Goal: Use online tool/utility: Utilize a website feature to perform a specific function

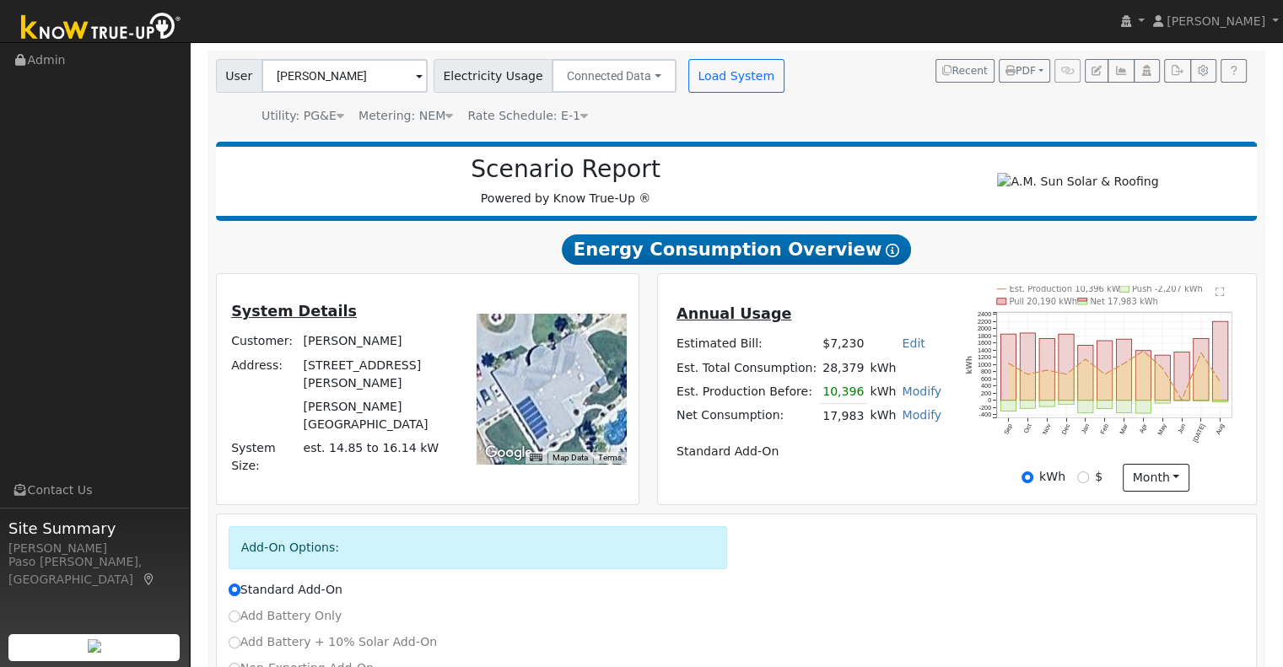
scroll to position [244, 0]
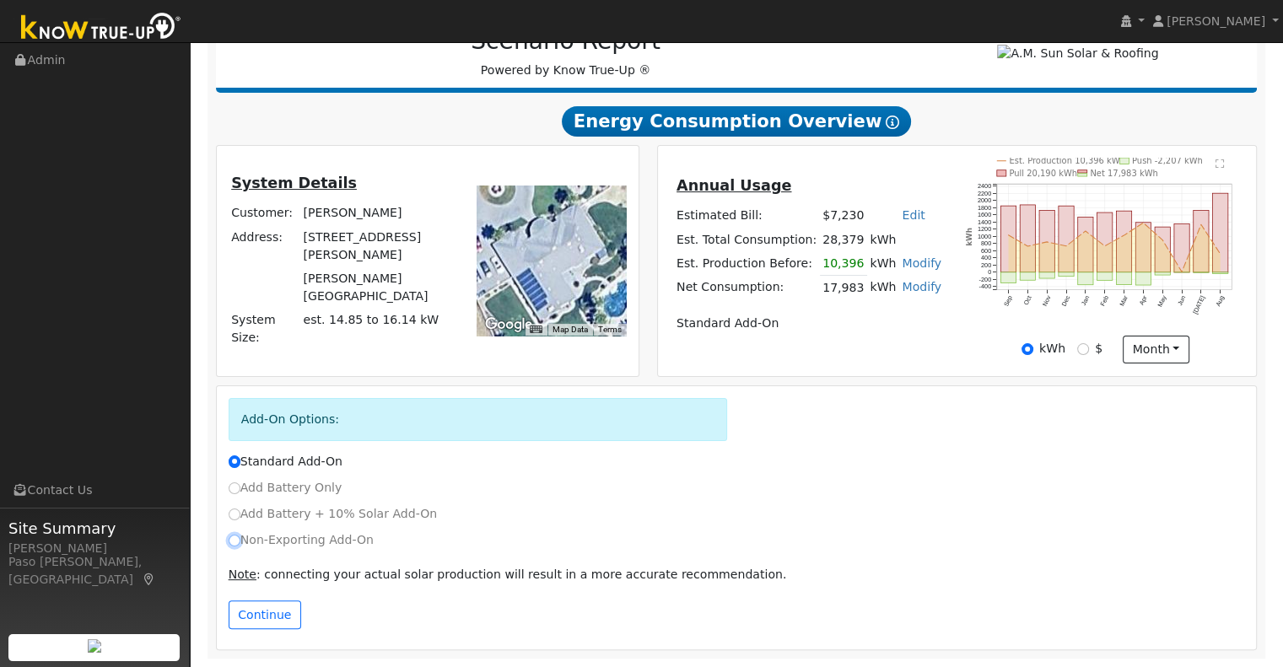
drag, startPoint x: 234, startPoint y: 542, endPoint x: 243, endPoint y: 546, distance: 9.9
click at [234, 542] on input "Non-Exporting Add-On" at bounding box center [235, 541] width 12 height 12
radio input "true"
radio input "false"
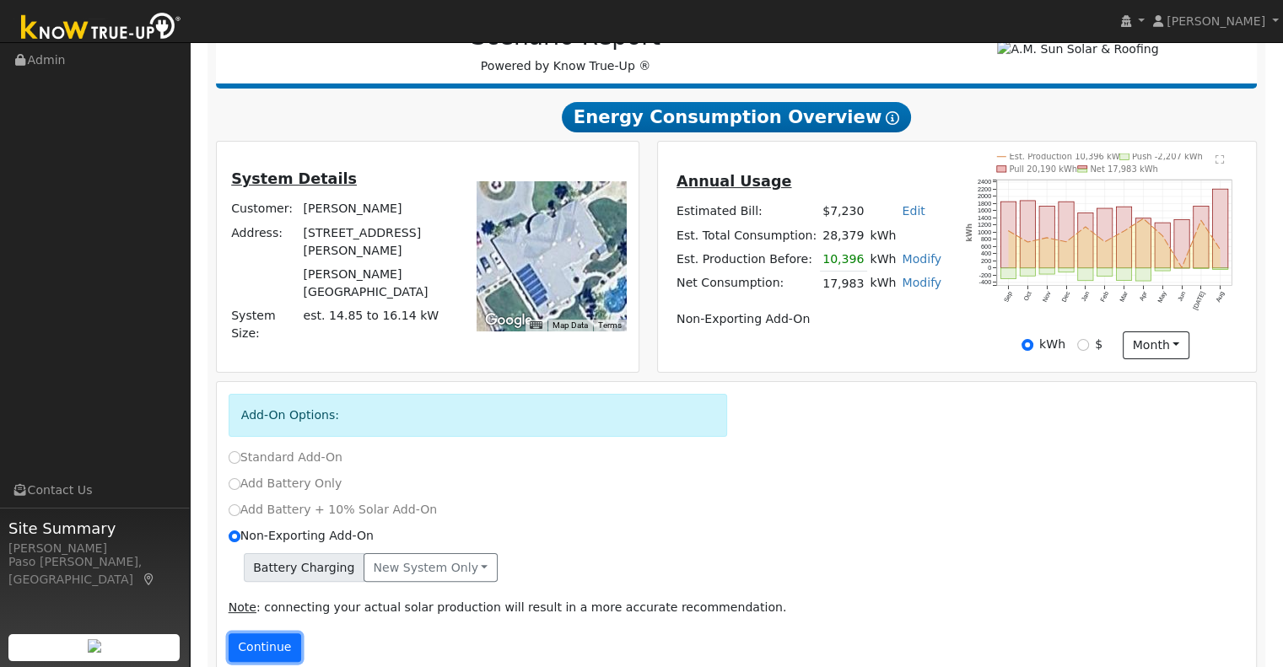
click at [270, 646] on button "Continue" at bounding box center [265, 648] width 73 height 29
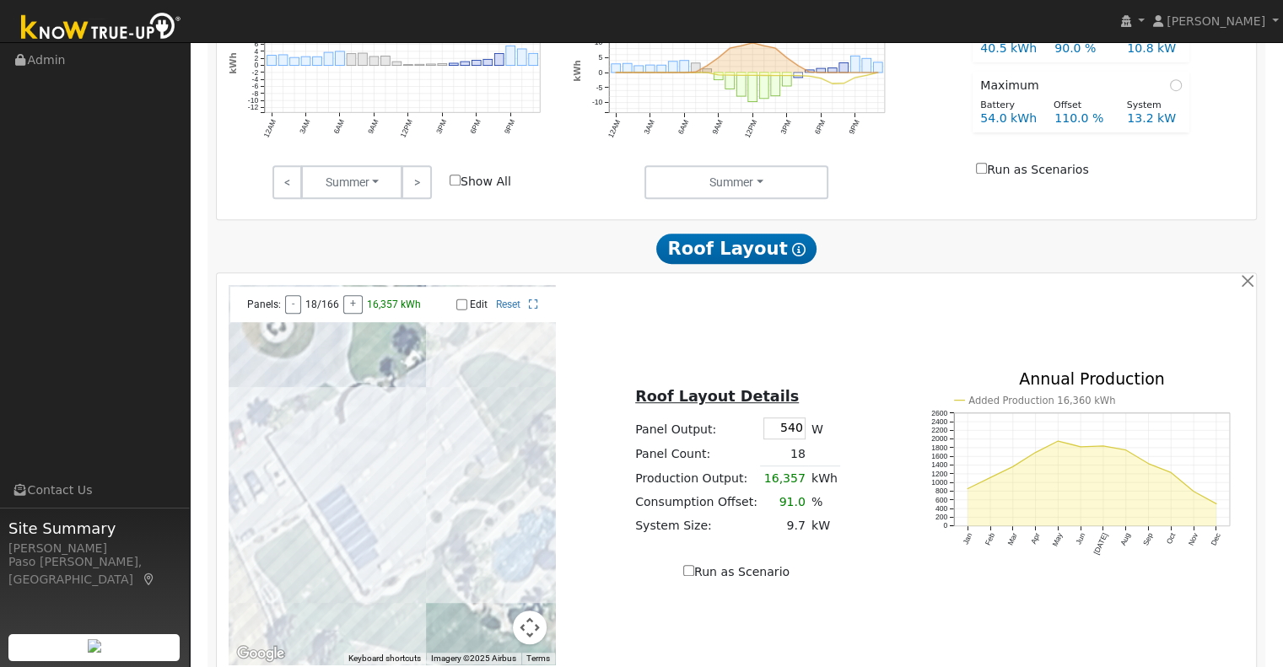
scroll to position [1176, 0]
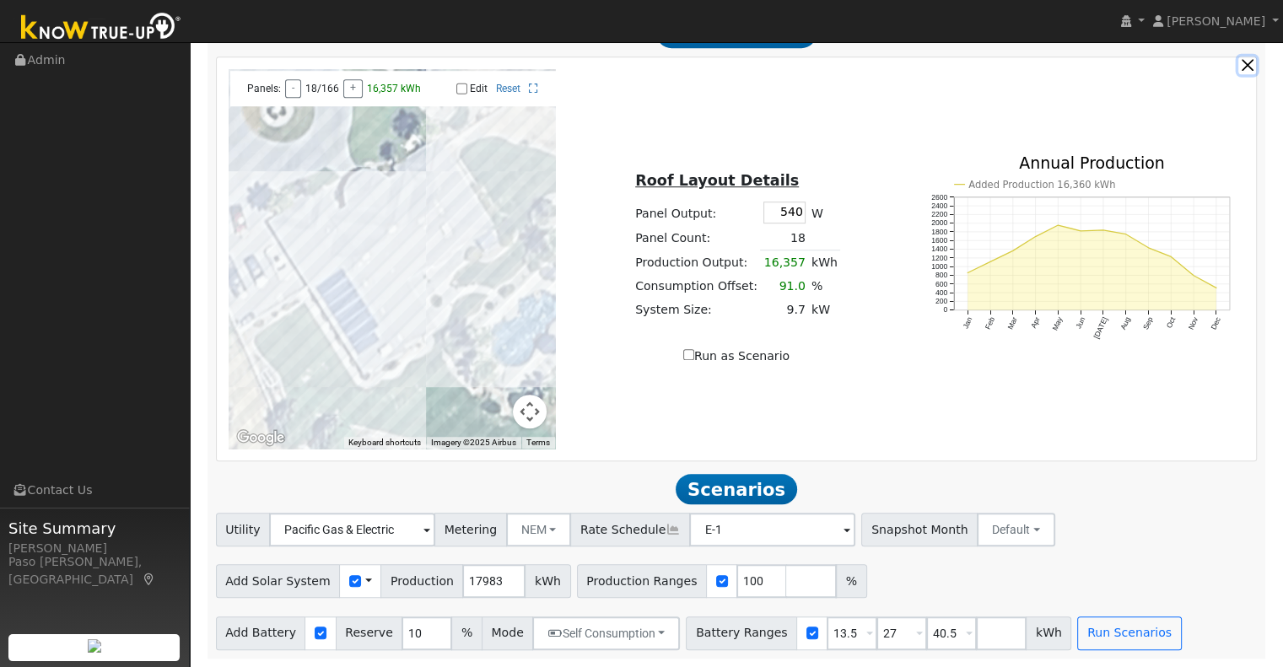
click at [1248, 67] on button "button" at bounding box center [1247, 66] width 18 height 18
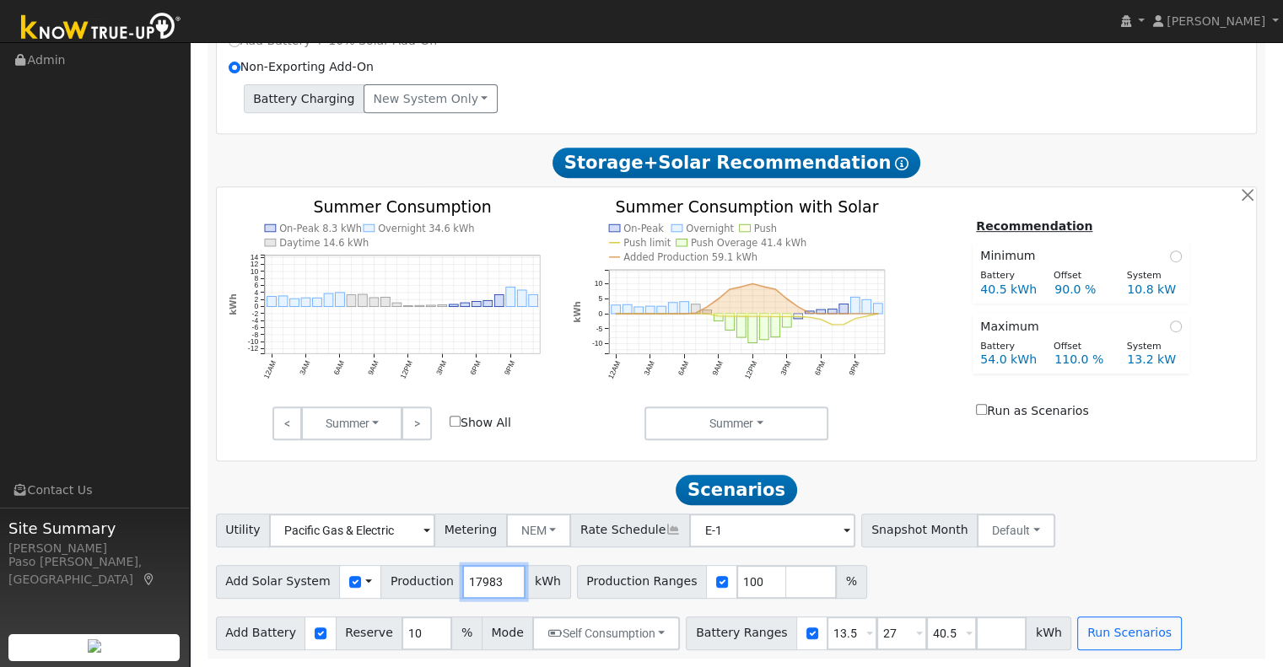
drag, startPoint x: 478, startPoint y: 583, endPoint x: 395, endPoint y: 581, distance: 83.5
click at [395, 581] on div "Add Solar System Use CSV Data Production 17983 kWh" at bounding box center [393, 582] width 355 height 34
type input "3"
type input "23644"
drag, startPoint x: 830, startPoint y: 637, endPoint x: 753, endPoint y: 636, distance: 76.8
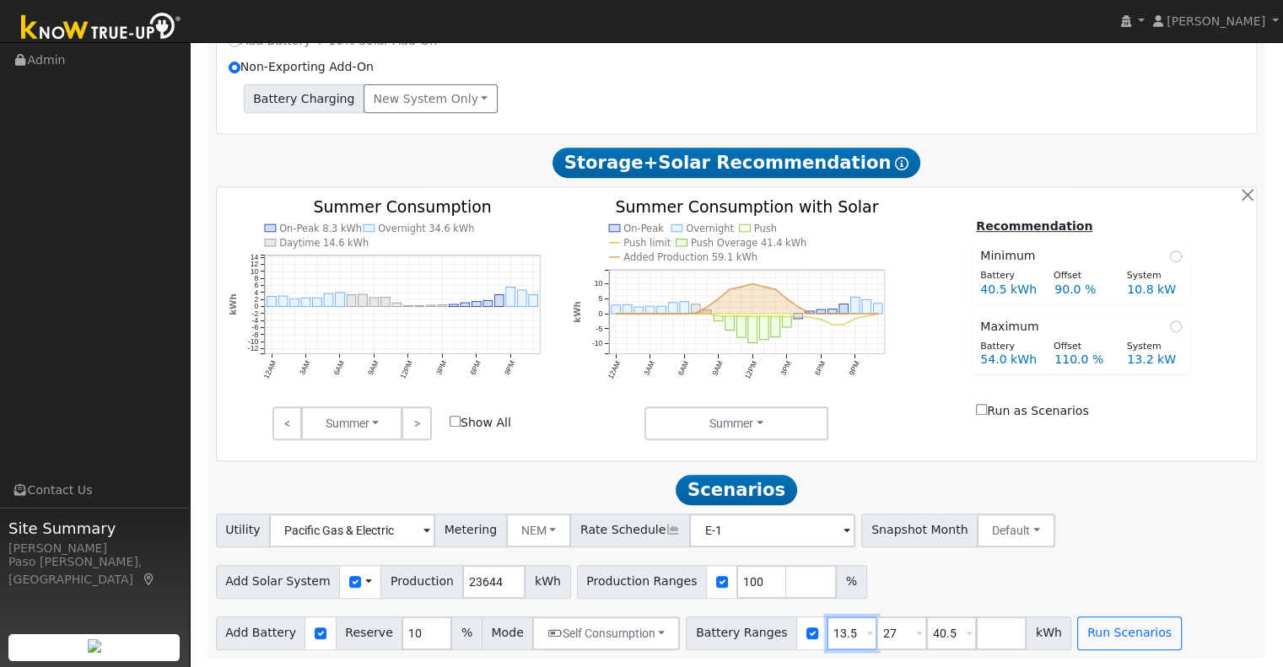
click at [753, 636] on div "Battery Ranges 13.5 Overrides Reserve % Mode None None Self Consumption Peak Sa…" at bounding box center [879, 634] width 386 height 34
click at [1092, 634] on button "Run Scenarios" at bounding box center [1129, 634] width 104 height 34
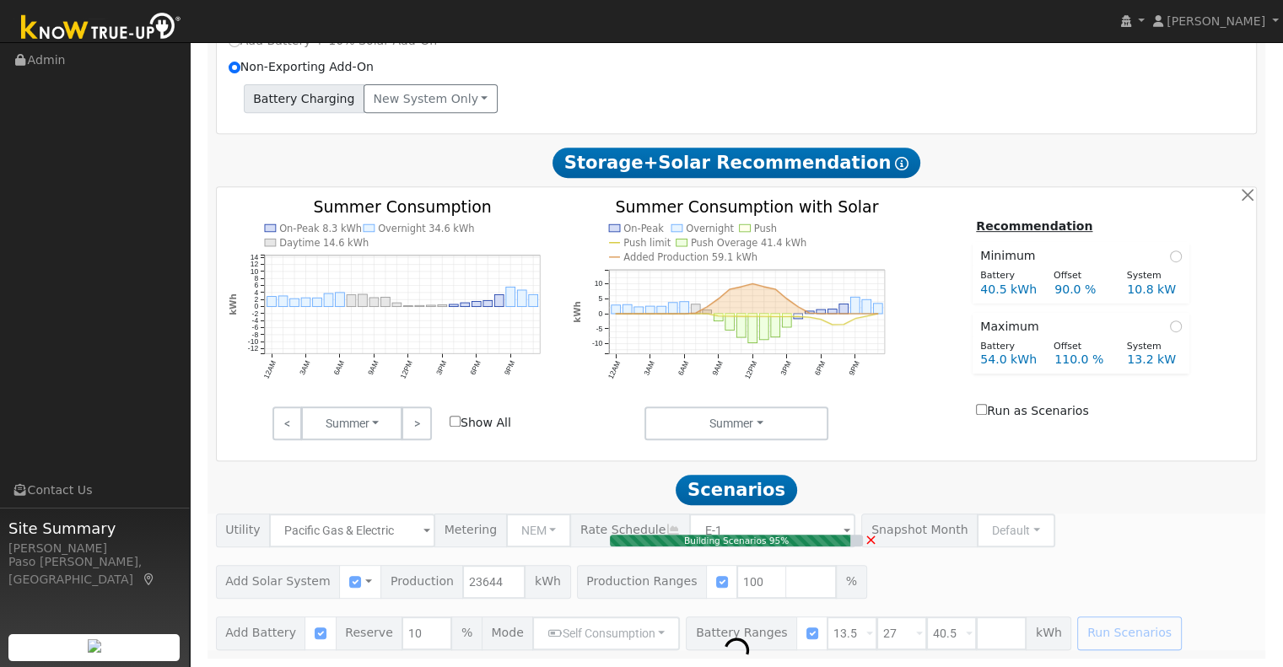
type input "15.8"
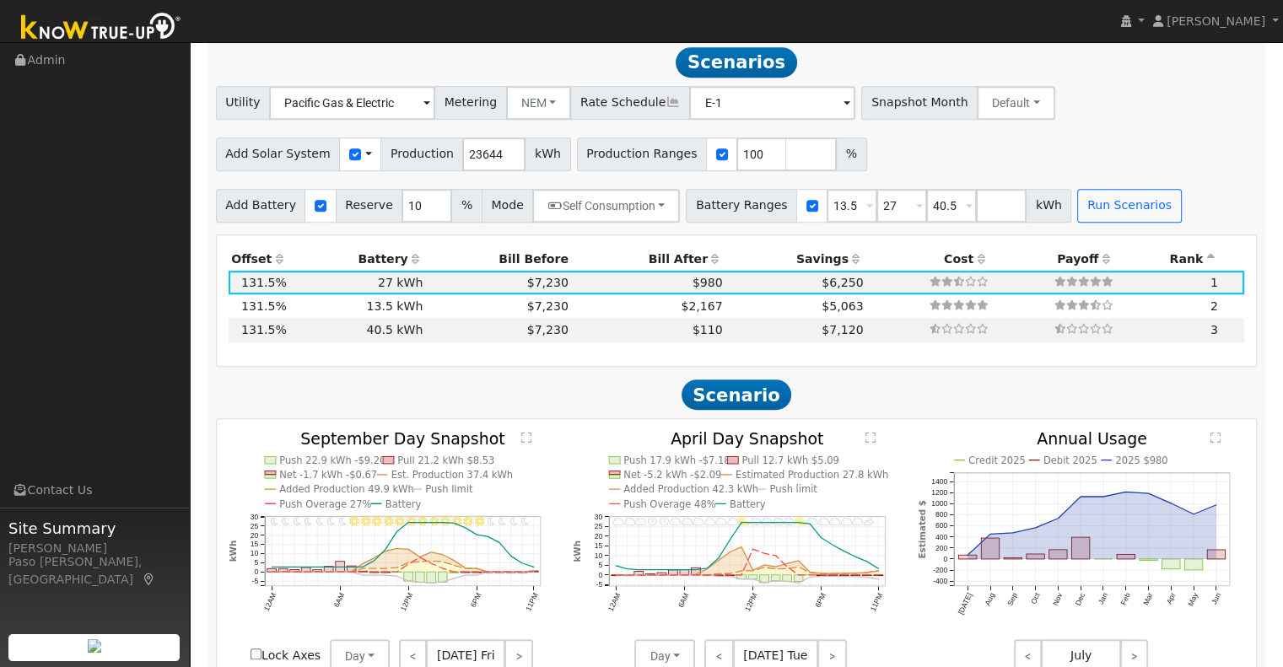
scroll to position [1141, 0]
click at [623, 337] on td "$110" at bounding box center [648, 330] width 154 height 24
type input "$48,600"
type input "$31,131"
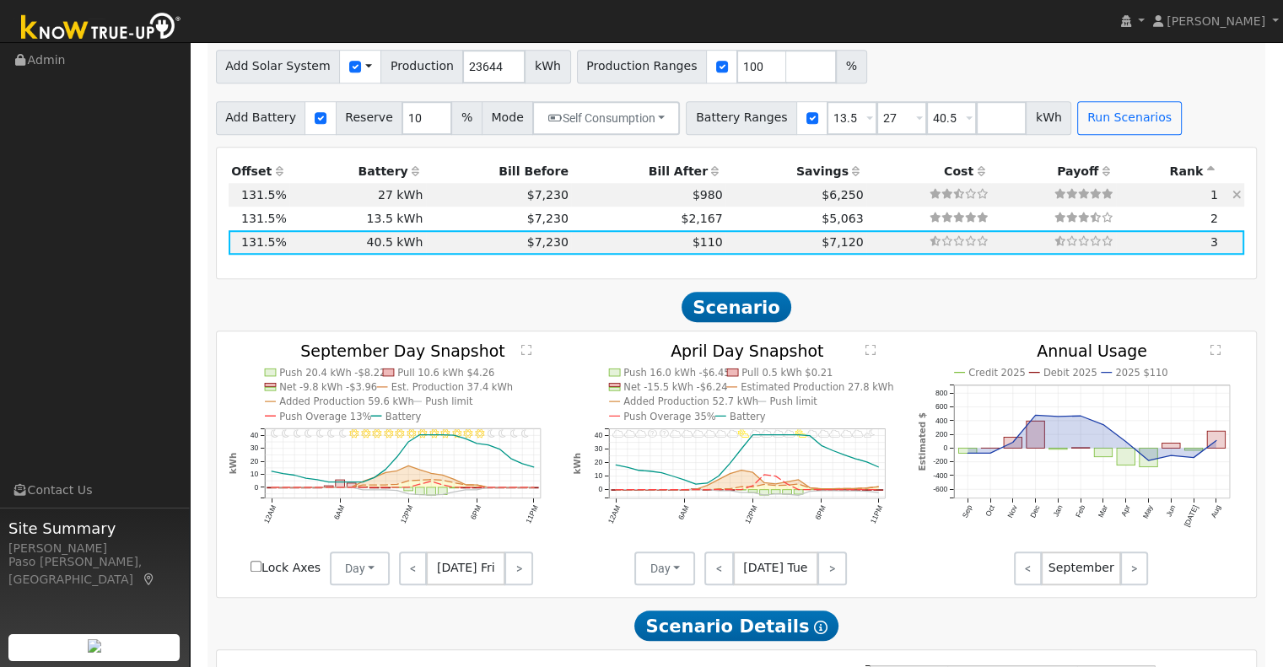
scroll to position [1225, 0]
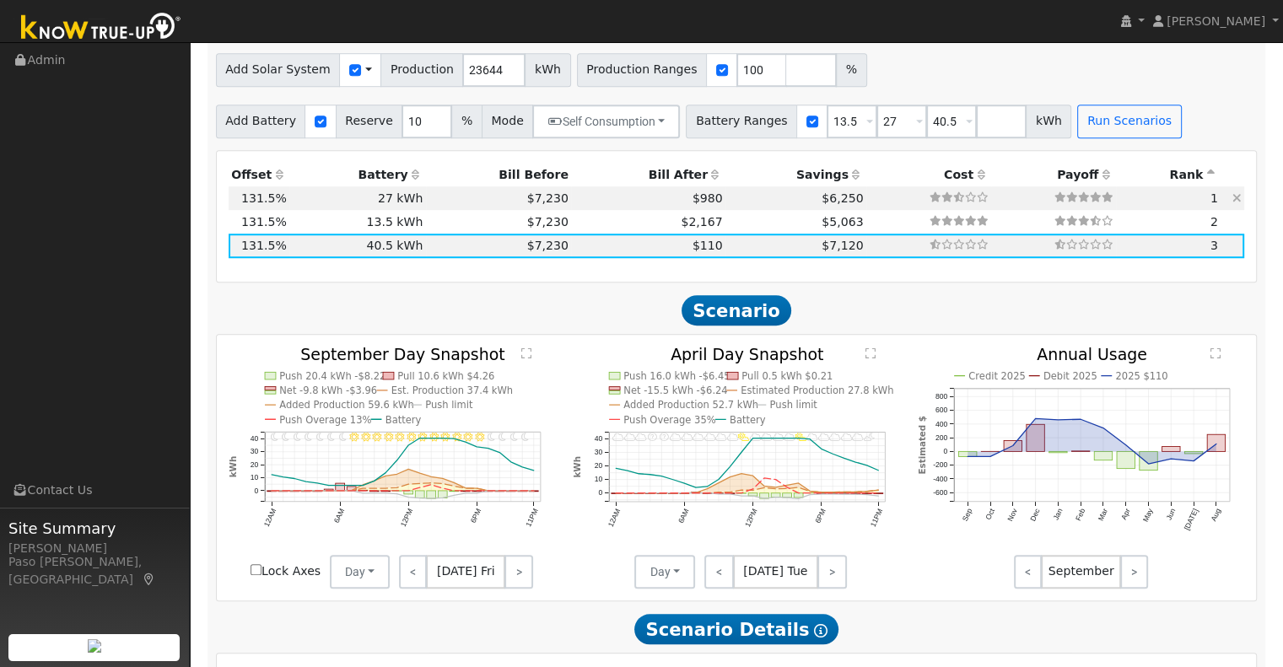
click at [702, 204] on td "$980" at bounding box center [648, 198] width 154 height 24
type input "$32,400"
type input "$26,271"
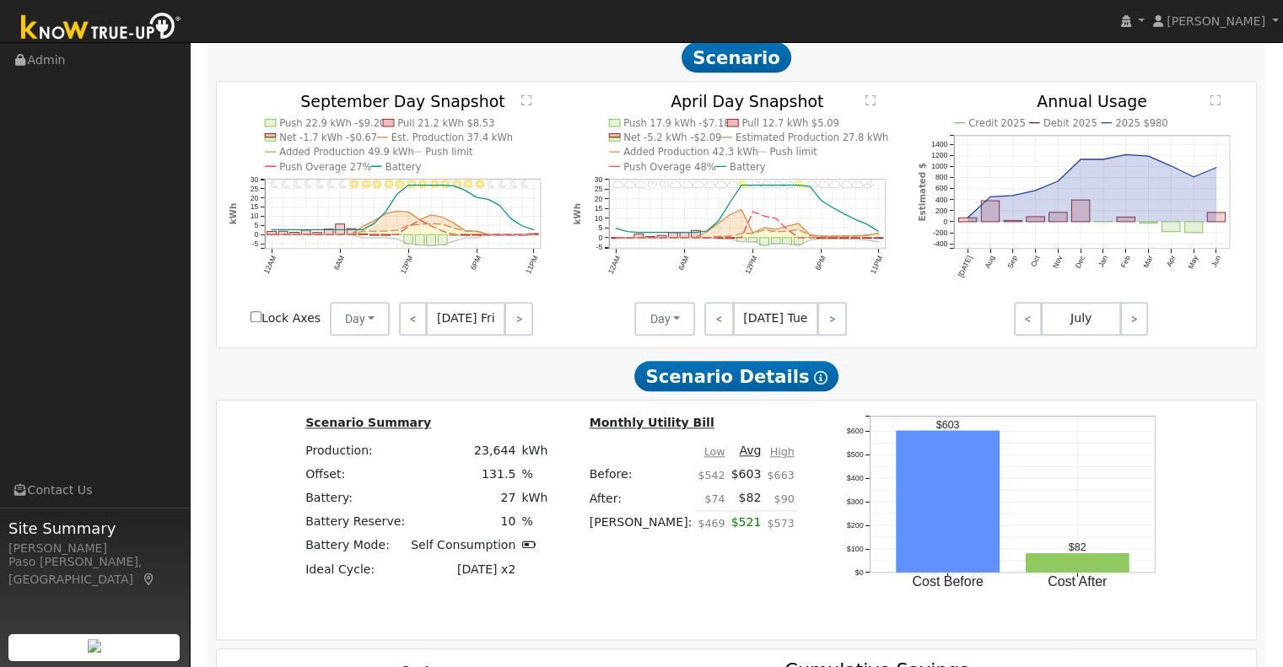
scroll to position [1141, 0]
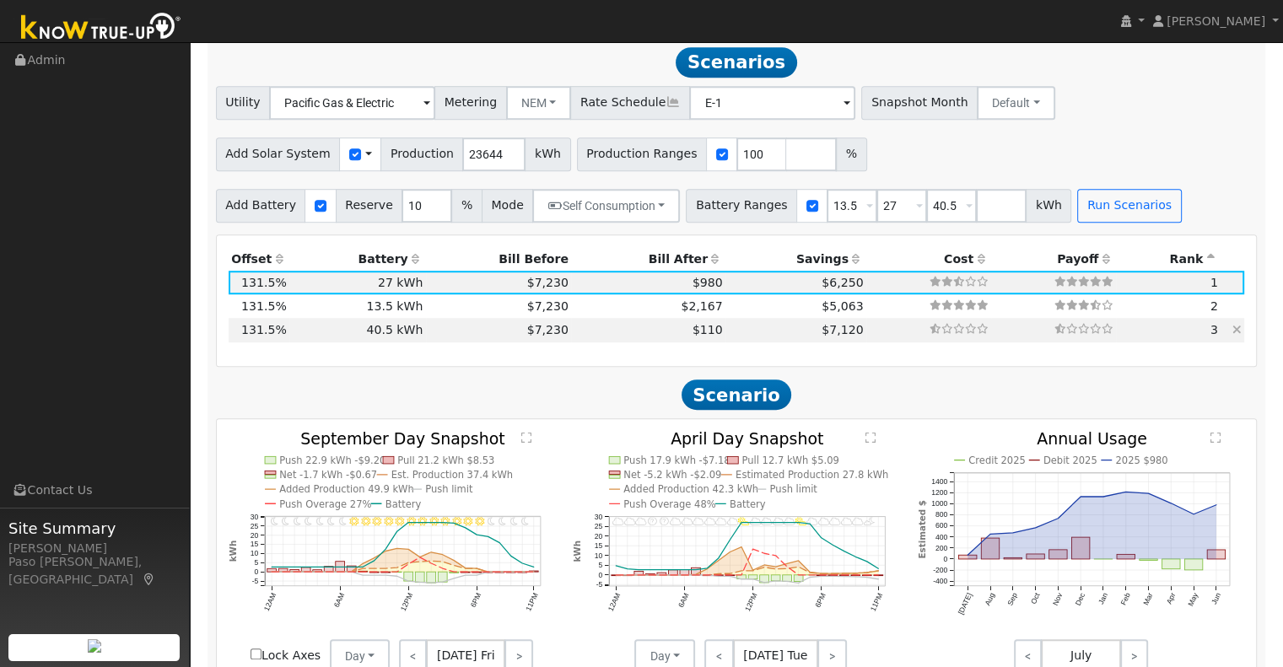
click at [726, 334] on td "$7,120" at bounding box center [796, 330] width 141 height 24
type input "$48,600"
type input "$31,131"
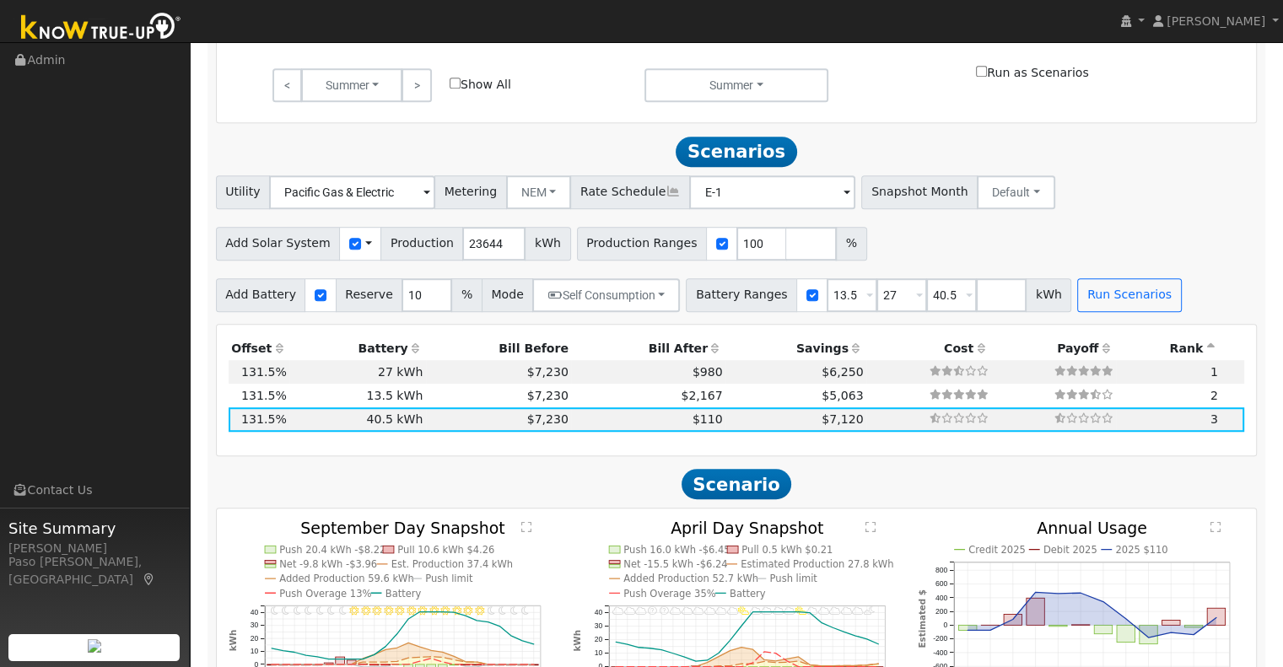
scroll to position [1049, 0]
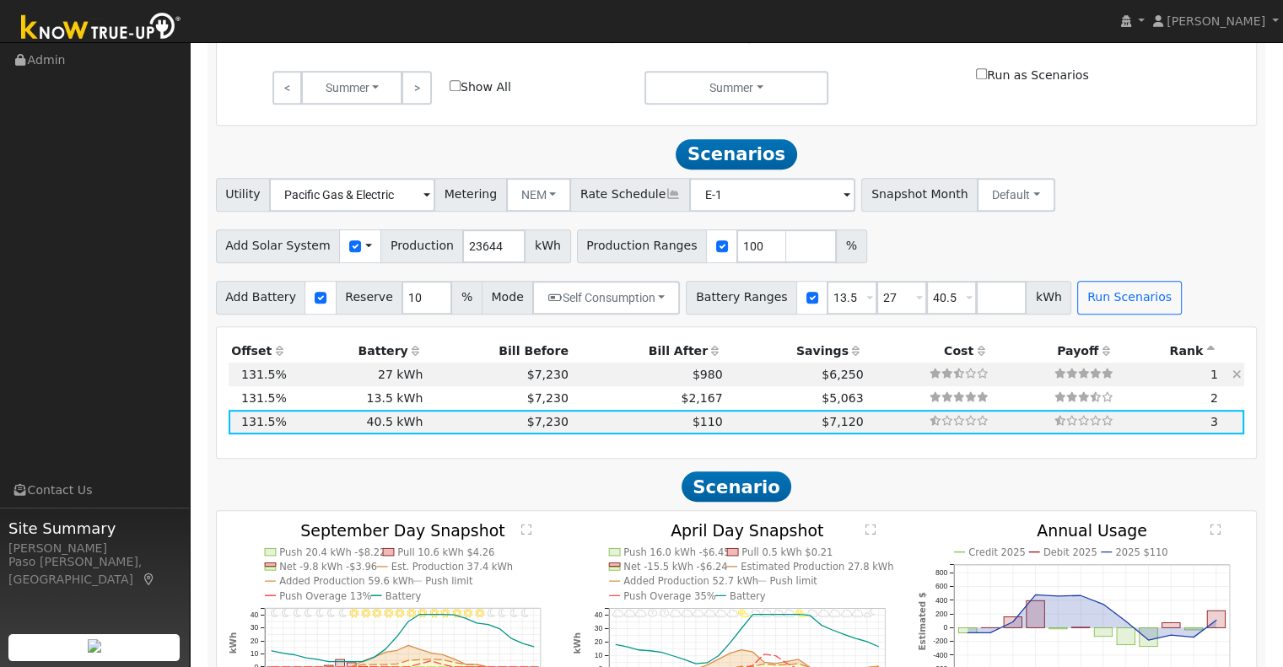
click at [726, 382] on td "$6,250" at bounding box center [796, 375] width 141 height 24
type input "$32,400"
type input "$26,271"
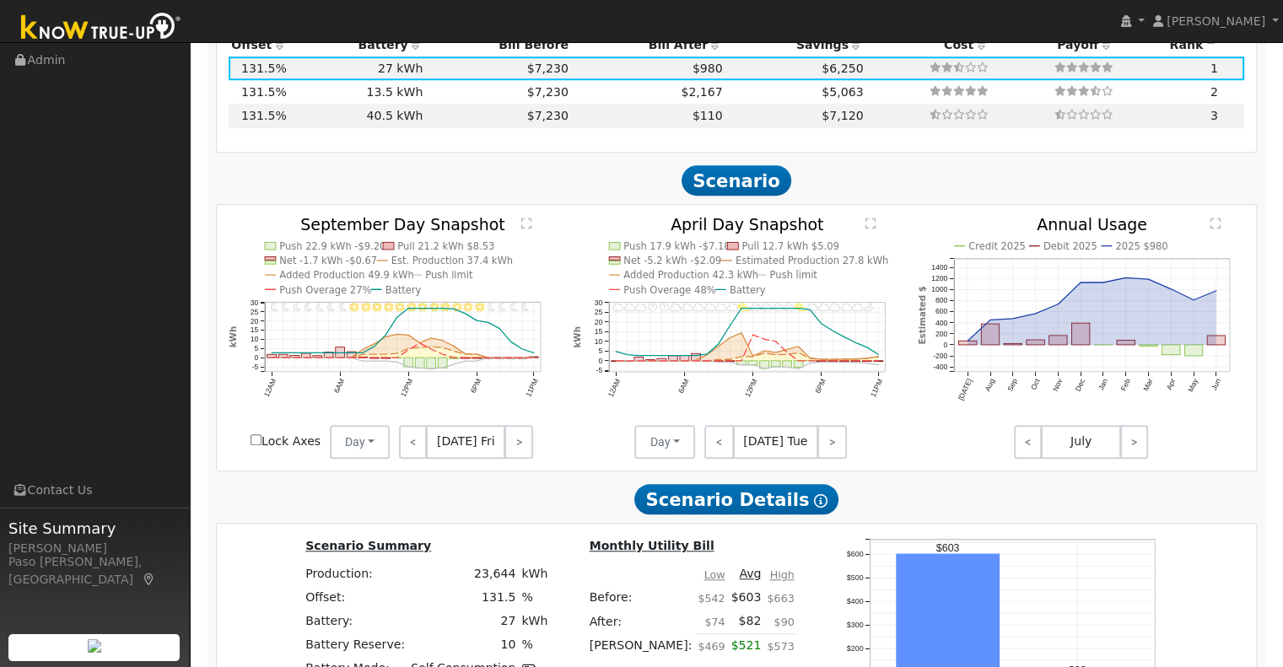
scroll to position [1133, 0]
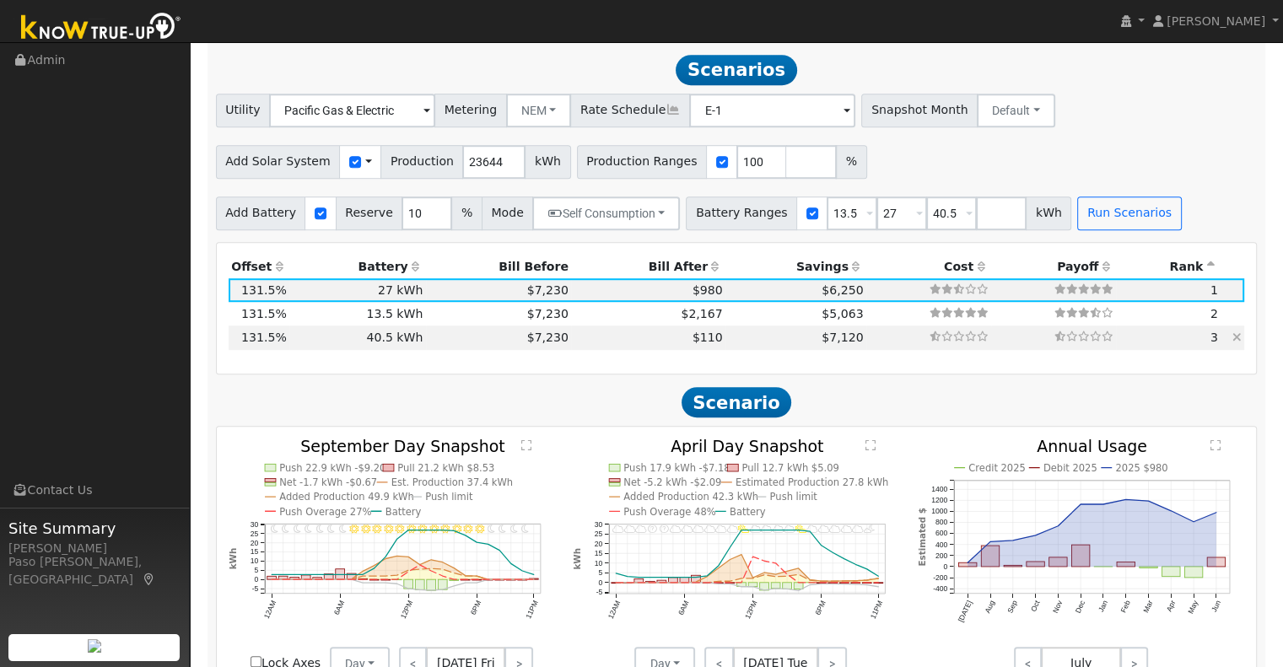
click at [726, 342] on td "$7,120" at bounding box center [796, 338] width 141 height 24
type input "$48,600"
type input "$31,131"
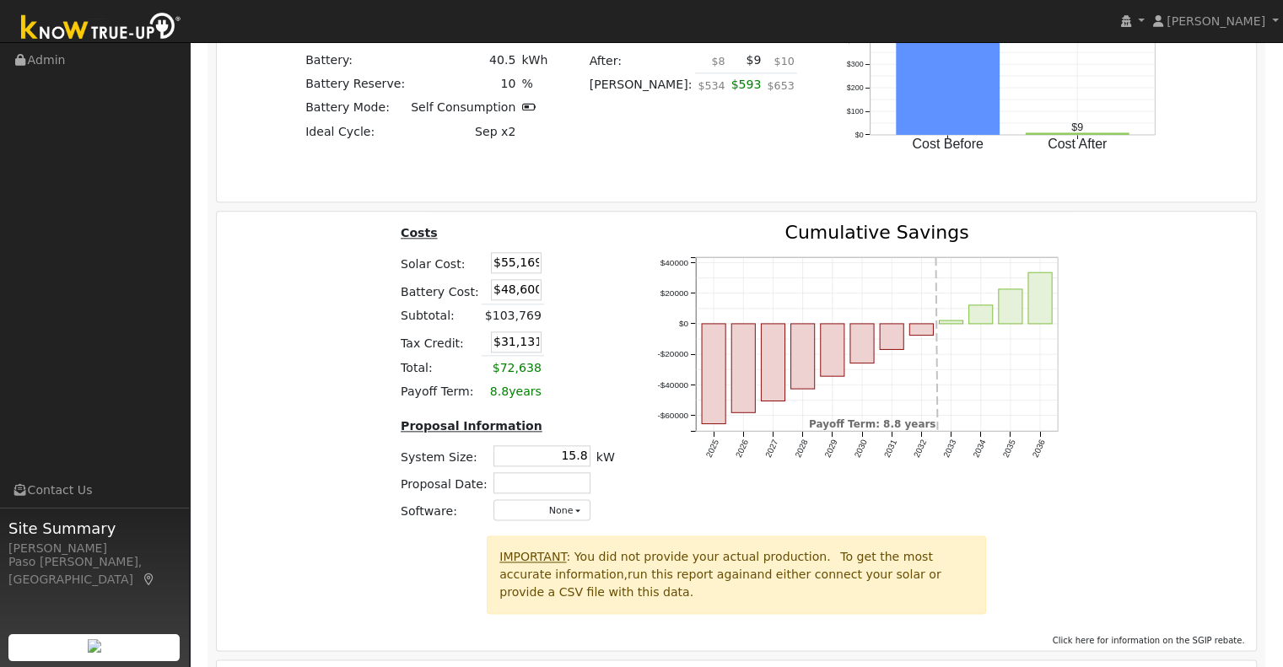
scroll to position [1977, 0]
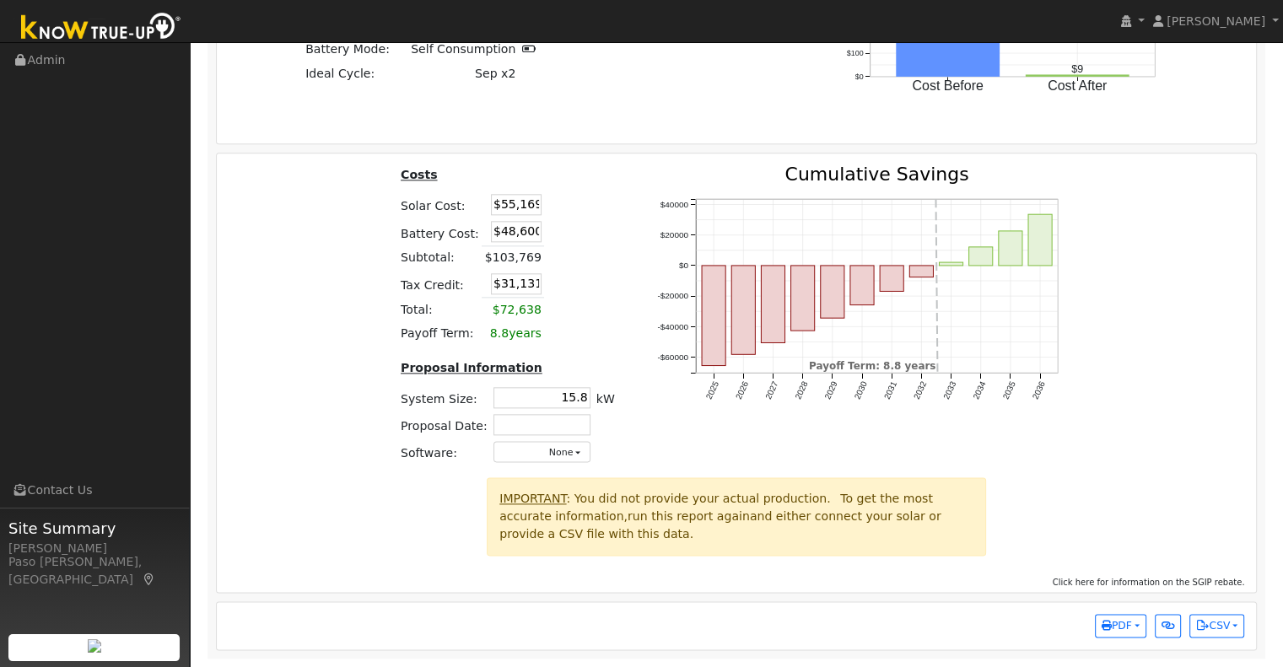
drag, startPoint x: 495, startPoint y: 208, endPoint x: 597, endPoint y: 192, distance: 103.5
click at [591, 192] on table "Costs Solar Cost: $55,169 Battery Cost: $48,600 Subtotal: $103,769 Tax Credit: …" at bounding box center [507, 255] width 220 height 181
type input "$47,630"
type input "$28,869"
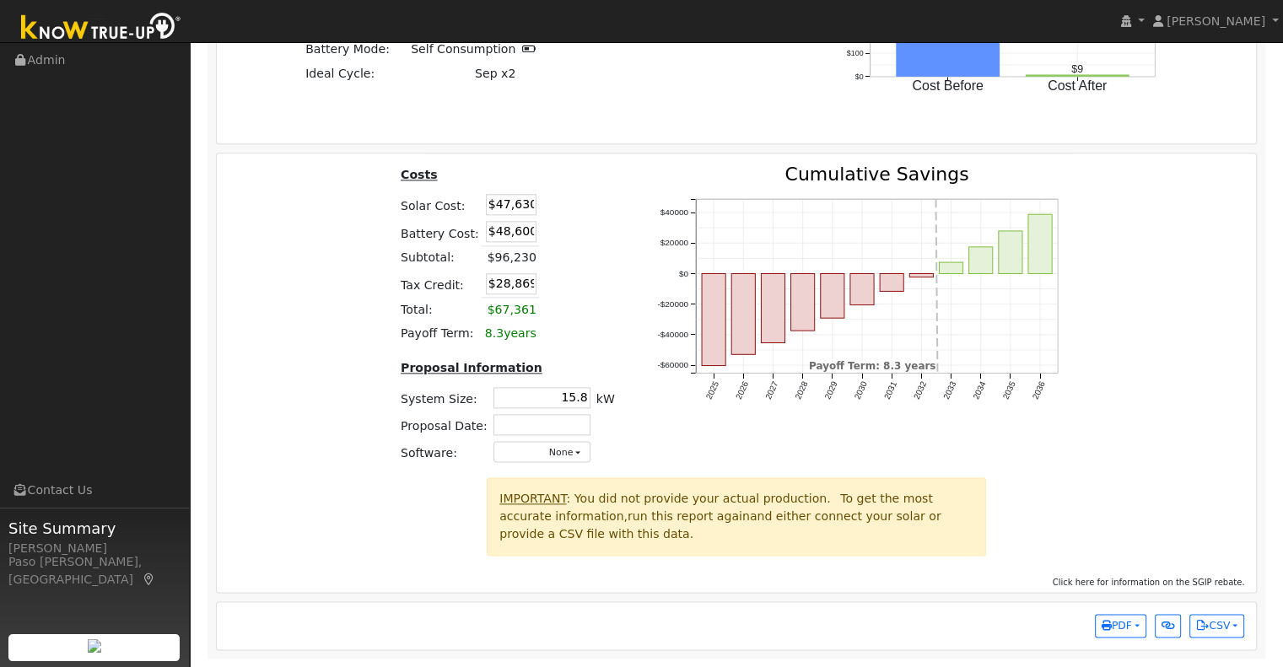
drag, startPoint x: 492, startPoint y: 235, endPoint x: 591, endPoint y: 228, distance: 99.0
click at [591, 228] on table "Costs Solar Cost: $47,630 Battery Cost: $48,600 Subtotal: $96,230 Tax Credit: $…" at bounding box center [507, 255] width 220 height 181
type input "$35,548"
type input "$24,953"
click at [591, 224] on table "Costs Solar Cost: $47,630 Battery Cost: $35,548 Subtotal: $96,230 Tax Credit: $…" at bounding box center [507, 255] width 220 height 181
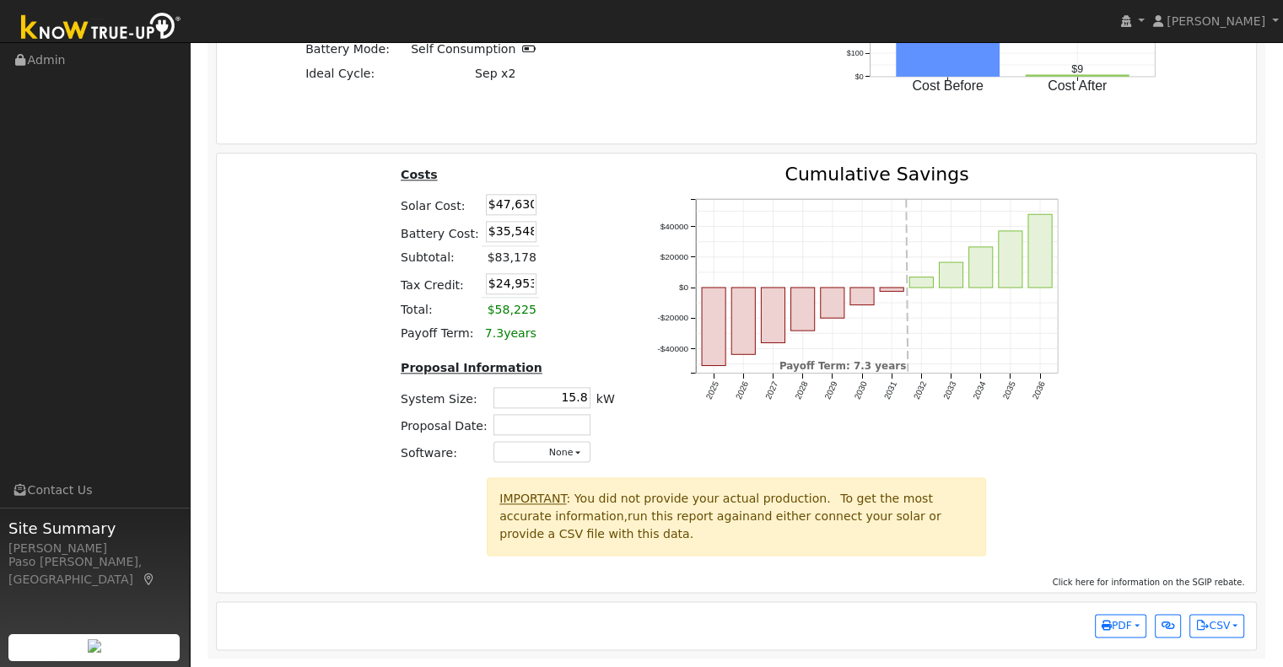
drag, startPoint x: 559, startPoint y: 401, endPoint x: 661, endPoint y: 408, distance: 102.4
click at [638, 411] on div "Costs Solar Cost: $47,630 Battery Cost: $35,548 Subtotal: $83,178 Tax Credit: $…" at bounding box center [737, 321] width 1052 height 312
type input "14.7"
click at [382, 364] on div "Costs Solar Cost: $47,630 Battery Cost: $35,548 Subtotal: $83,178 Tax Credit: $…" at bounding box center [737, 321] width 1052 height 312
click at [330, 320] on div "Costs Solar Cost: $47,630 Battery Cost: $35,548 Subtotal: $83,178 Tax Credit: $…" at bounding box center [737, 321] width 1052 height 312
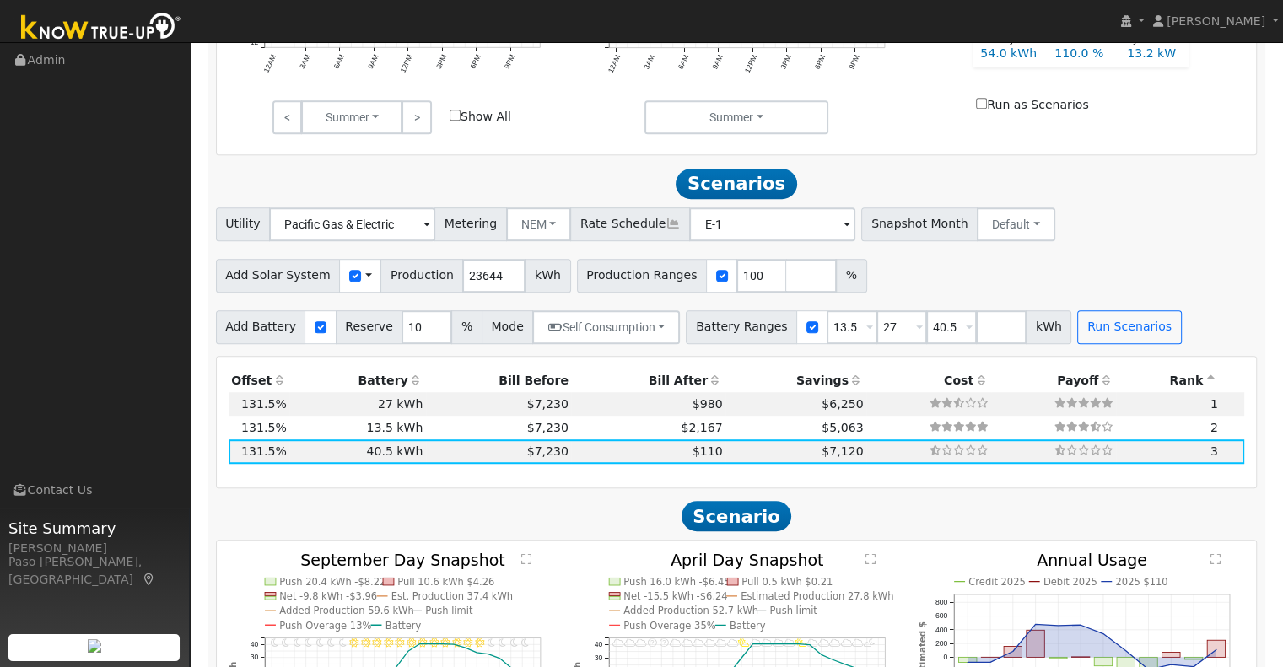
scroll to position [759, 0]
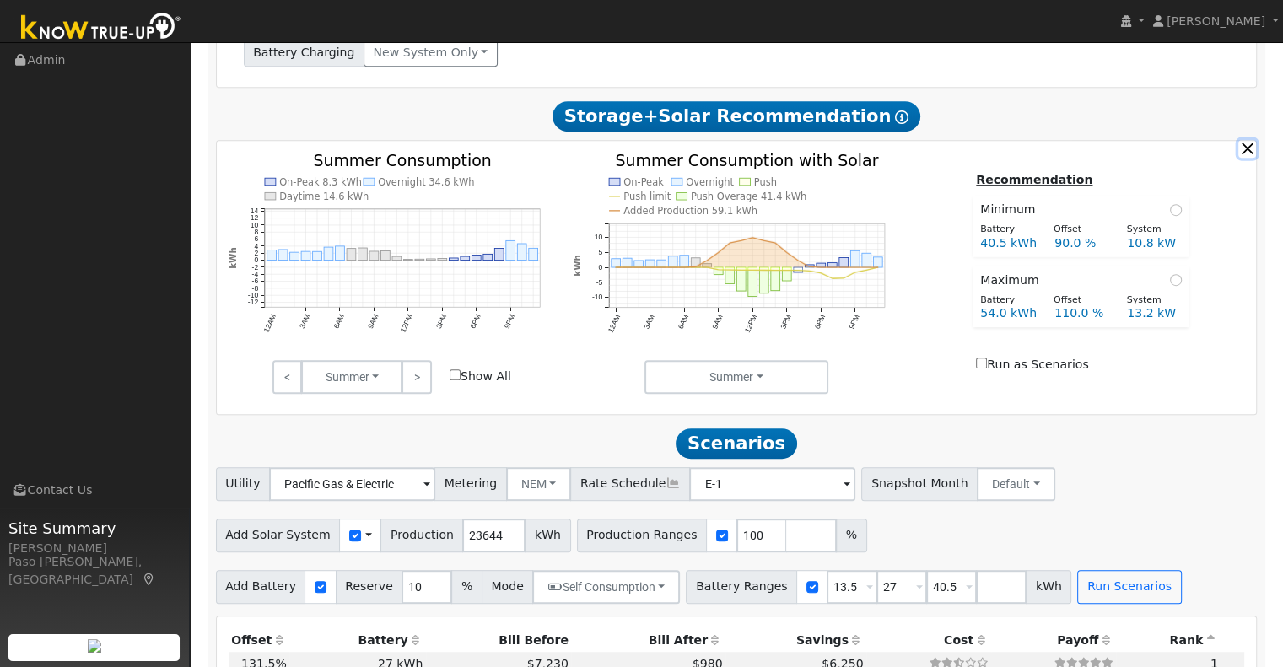
click at [1249, 152] on button "button" at bounding box center [1247, 149] width 18 height 18
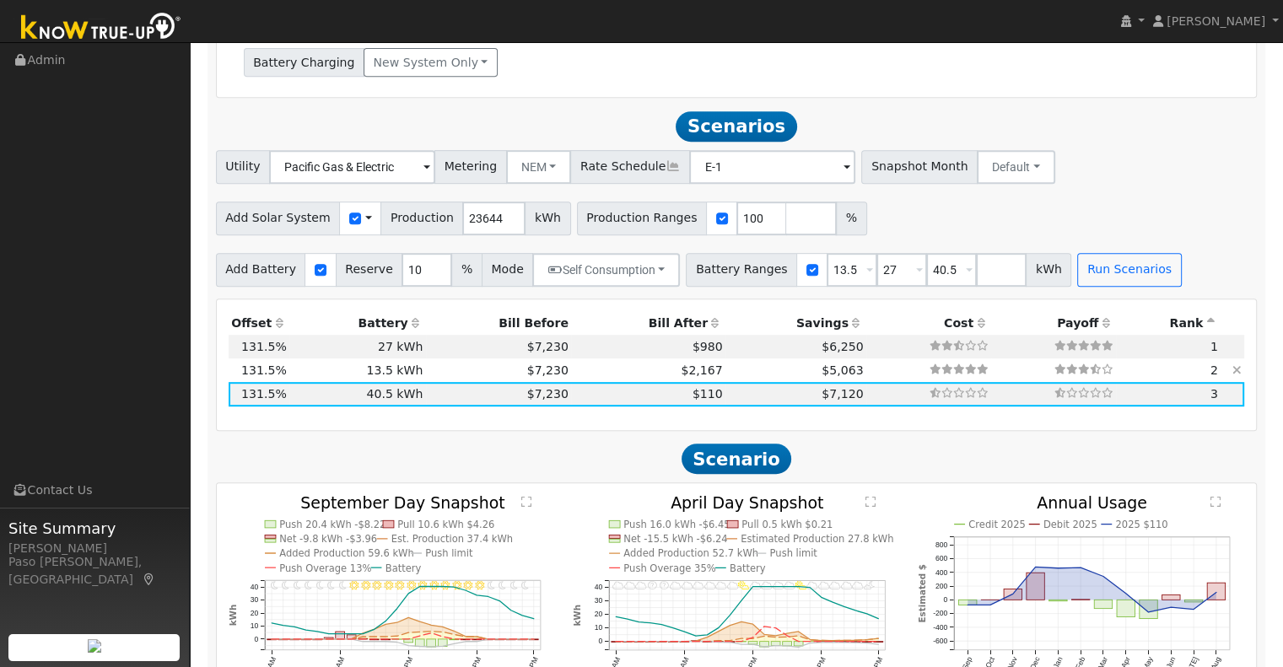
scroll to position [721, 0]
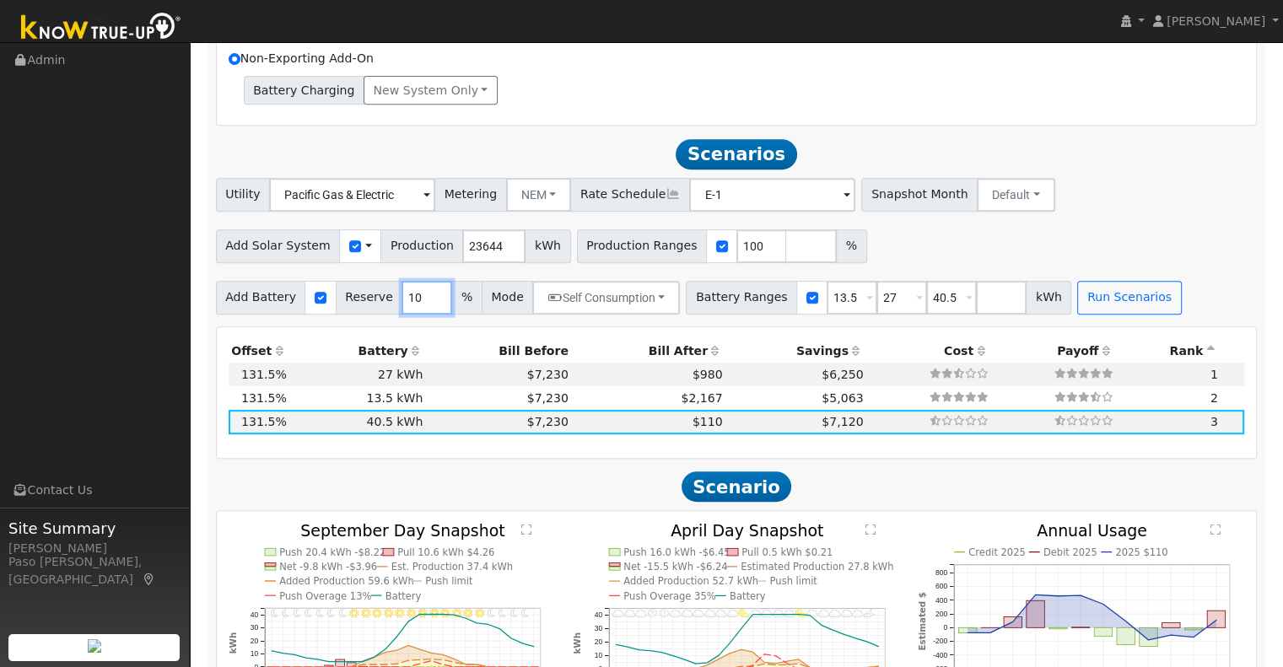
click at [413, 306] on input "10" at bounding box center [427, 298] width 51 height 34
type input "1"
type input "5"
click at [1107, 259] on div "Add Solar System Use CSV Data Production 23644 kWh Production Ranges 100 %" at bounding box center [737, 244] width 1048 height 40
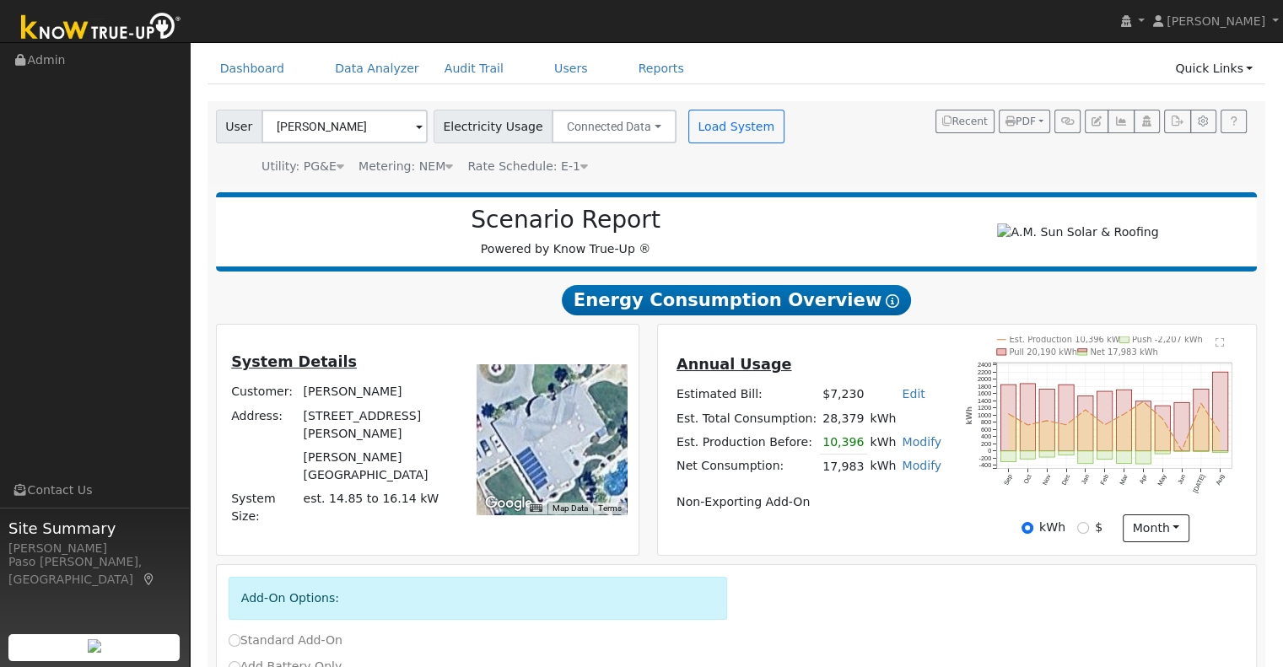
scroll to position [0, 0]
